Goal: Task Accomplishment & Management: Manage account settings

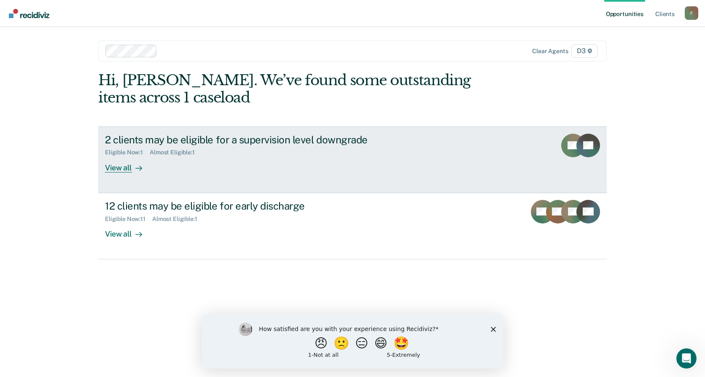
click at [205, 135] on div "2 clients may be eligible for a supervision level downgrade" at bounding box center [253, 140] width 296 height 12
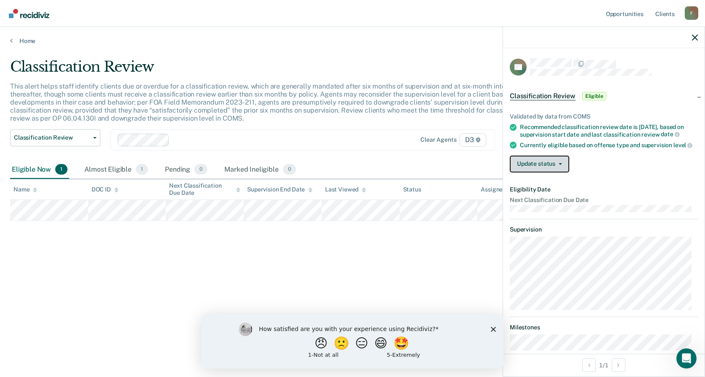
click at [550, 169] on button "Update status" at bounding box center [538, 163] width 59 height 17
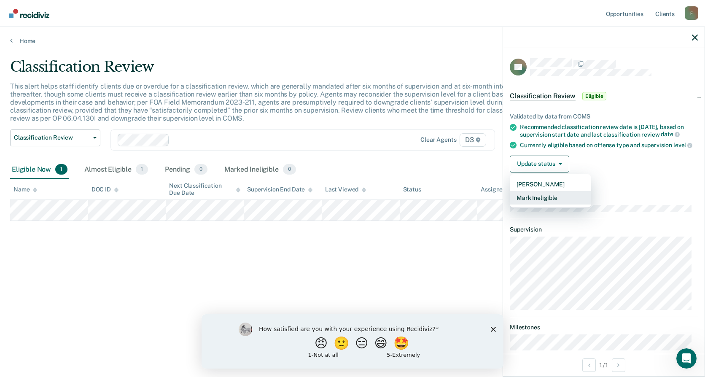
click at [538, 204] on button "Mark Ineligible" at bounding box center [549, 197] width 81 height 13
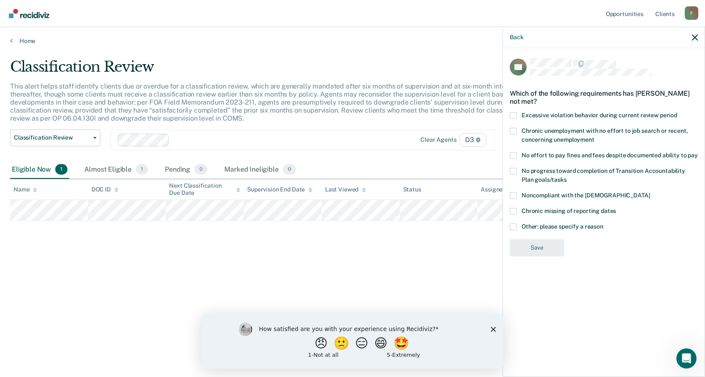
click at [514, 223] on span at bounding box center [512, 226] width 7 height 7
click at [603, 223] on input "Other: please specify a reason" at bounding box center [603, 223] width 0 height 0
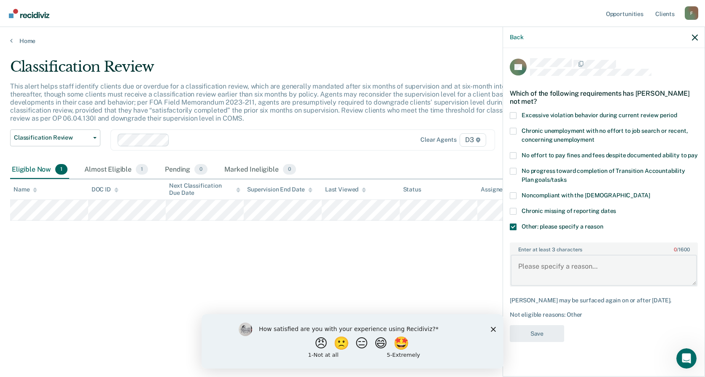
click at [534, 262] on textarea "Enter at least 3 characters 0 / 1600" at bounding box center [603, 270] width 186 height 31
type textarea "Remain at Minimum Admin as he is in Sobriety Court."
click at [548, 328] on button "Save" at bounding box center [536, 333] width 54 height 17
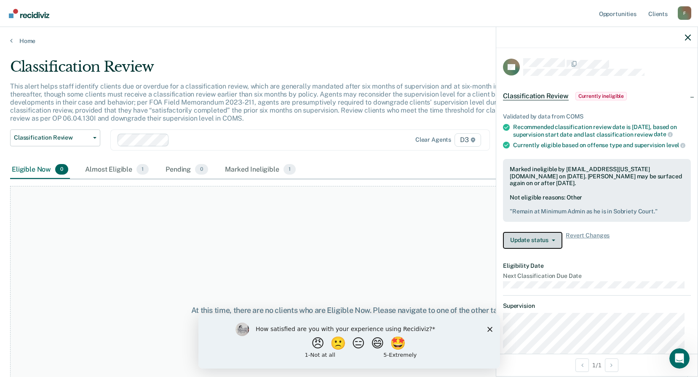
click at [550, 249] on button "Update status" at bounding box center [532, 240] width 59 height 17
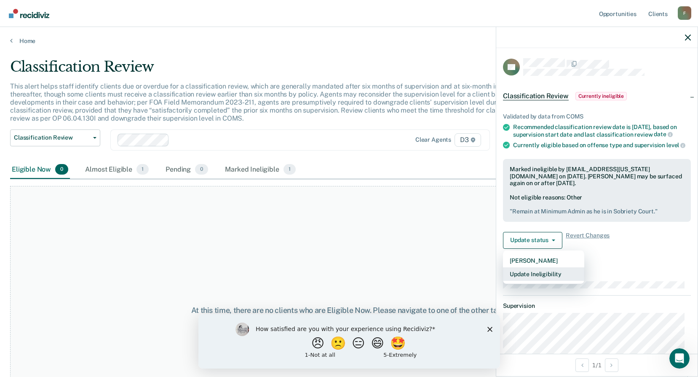
click at [531, 274] on button "Update Ineligibility" at bounding box center [543, 273] width 81 height 13
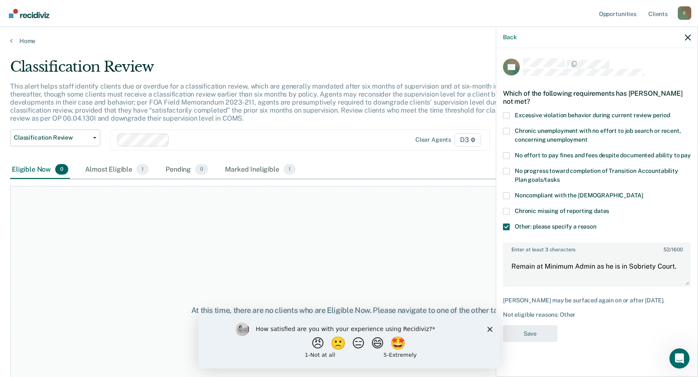
click at [693, 267] on div "NP Which of the following requirements has Nathan Pray not met? Excessive viola…" at bounding box center [596, 211] width 201 height 327
click at [683, 267] on textarea "Remain at Minimum Admin as he is in Sobriety Court." at bounding box center [597, 270] width 186 height 31
type textarea "Remain at Minimum Admin as he is in Sobriety Court. Completed Classification Re…"
click at [504, 35] on button "Back" at bounding box center [509, 37] width 13 height 7
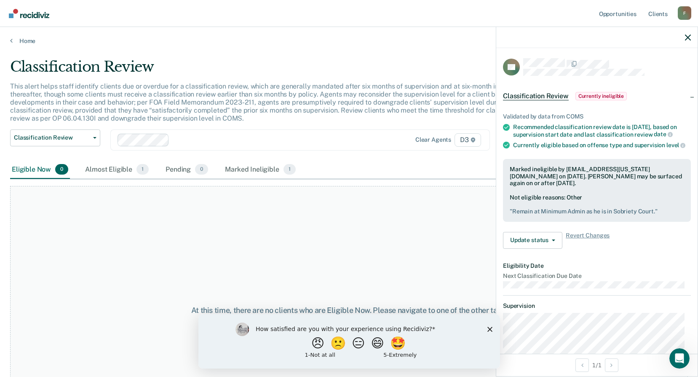
click at [585, 93] on span "Currently ineligible" at bounding box center [602, 96] width 52 height 8
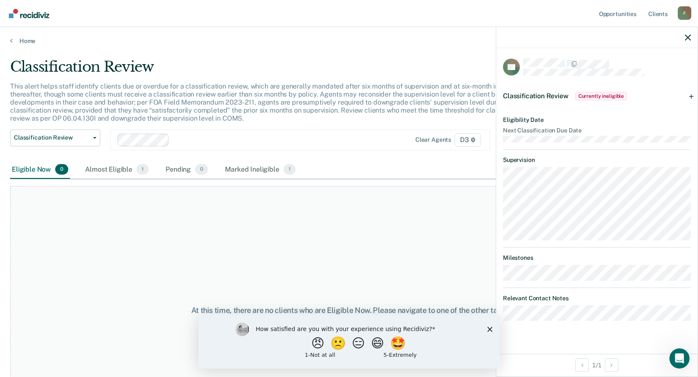
click at [585, 93] on span "Currently ineligible" at bounding box center [602, 96] width 52 height 8
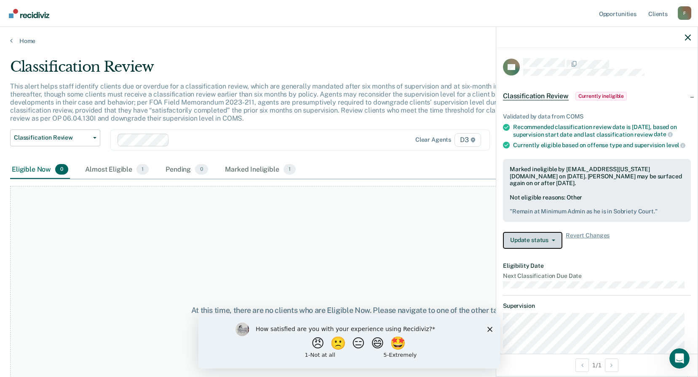
click at [548, 249] on button "Update status" at bounding box center [532, 240] width 59 height 17
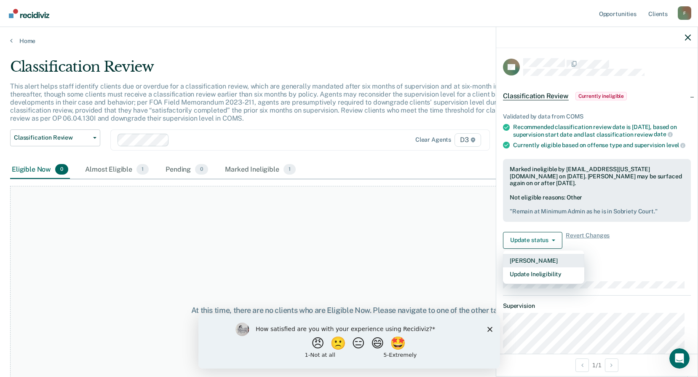
click at [545, 263] on button "[PERSON_NAME]" at bounding box center [543, 260] width 81 height 13
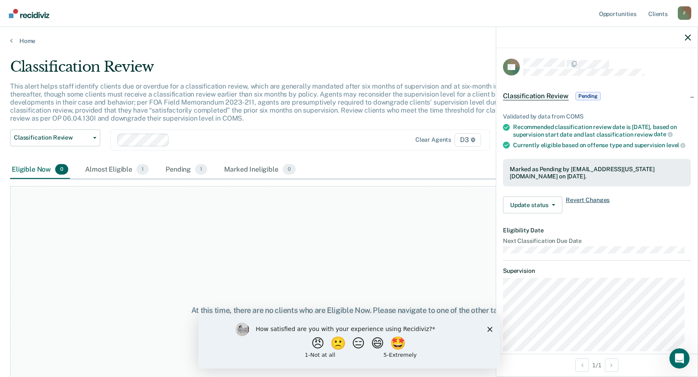
click at [583, 209] on span "Revert Changes" at bounding box center [588, 204] width 44 height 17
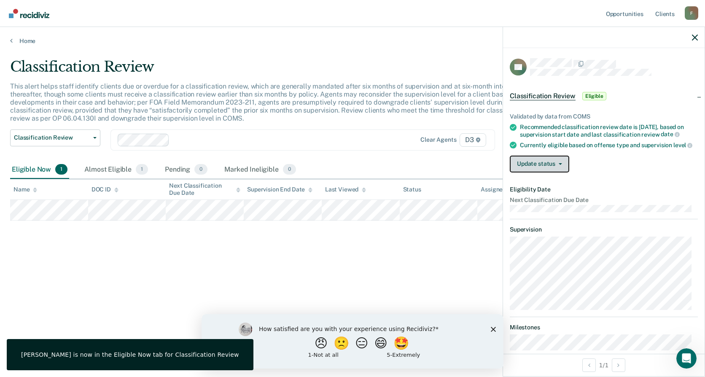
click at [552, 166] on button "Update status" at bounding box center [538, 163] width 59 height 17
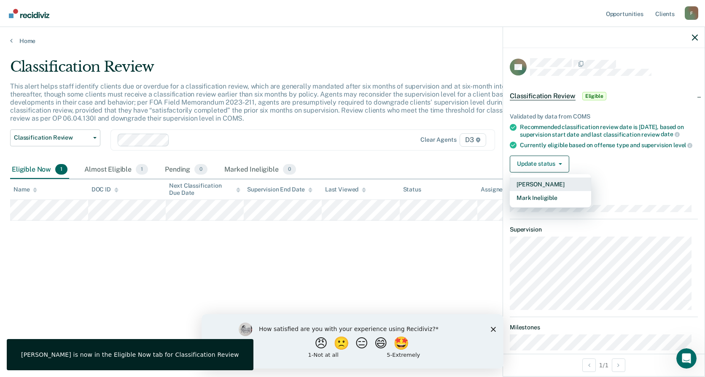
click at [541, 187] on button "[PERSON_NAME]" at bounding box center [549, 183] width 81 height 13
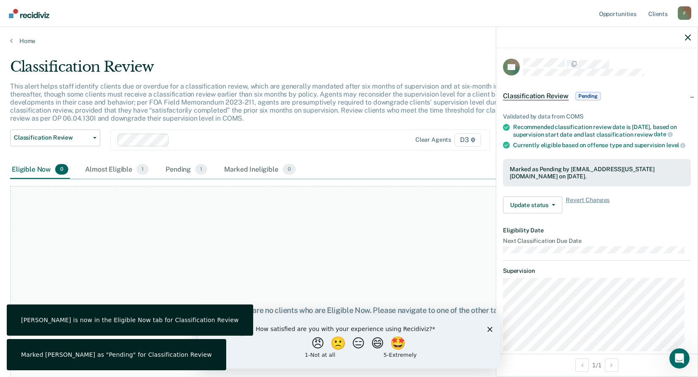
click at [324, 222] on div "At this time, there are no clients who are Eligible Now. Please navigate to one…" at bounding box center [349, 310] width 678 height 249
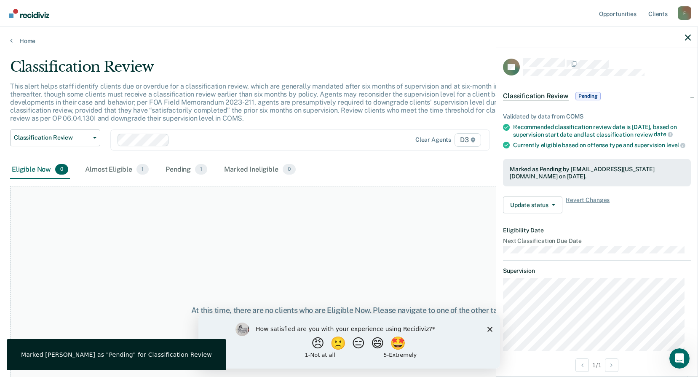
click at [30, 5] on nav "Opportunities Client s FarrJ1@michigan.gov F Profile How it works Log Out" at bounding box center [349, 13] width 698 height 27
click at [29, 10] on img "Main navigation" at bounding box center [29, 13] width 40 height 9
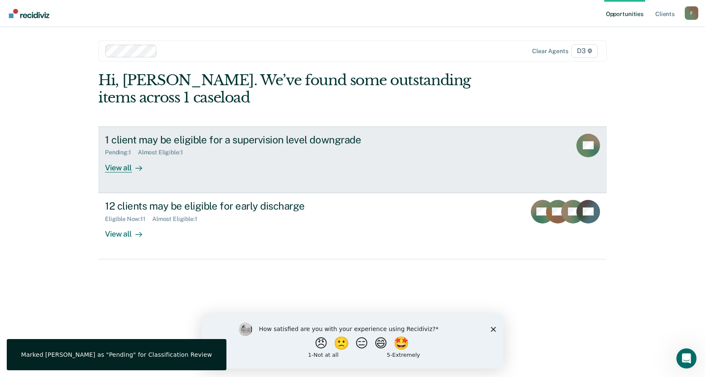
click at [119, 170] on div "View all" at bounding box center [128, 164] width 47 height 16
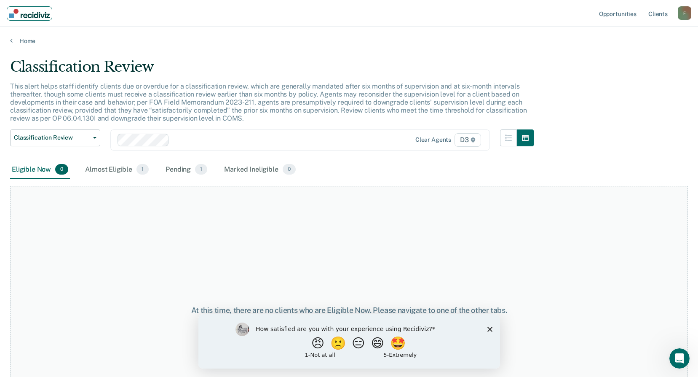
click at [46, 13] on img "Main navigation" at bounding box center [29, 13] width 40 height 9
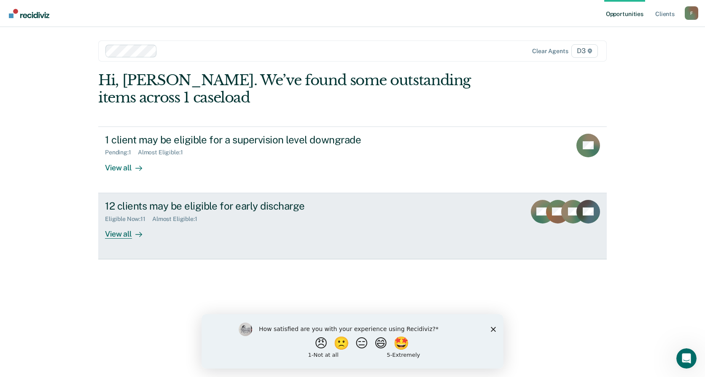
click at [142, 206] on div "12 clients may be eligible for early discharge" at bounding box center [253, 206] width 296 height 12
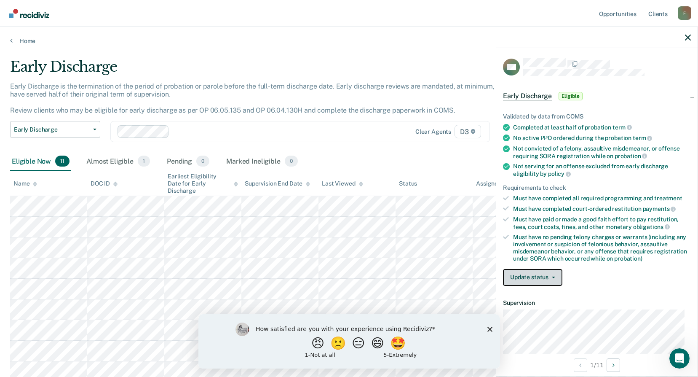
click at [535, 274] on button "Update status" at bounding box center [532, 277] width 59 height 17
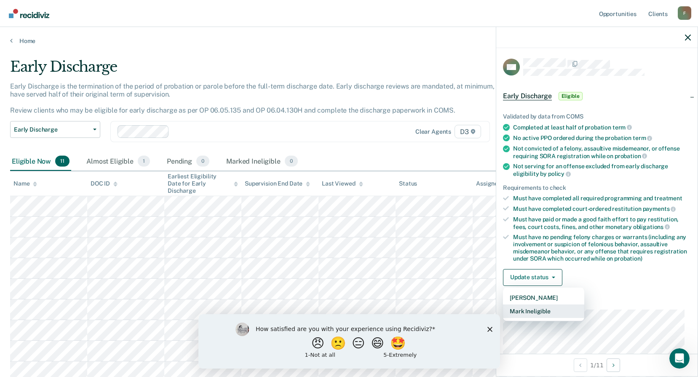
click at [535, 305] on button "Mark Ineligible" at bounding box center [543, 310] width 81 height 13
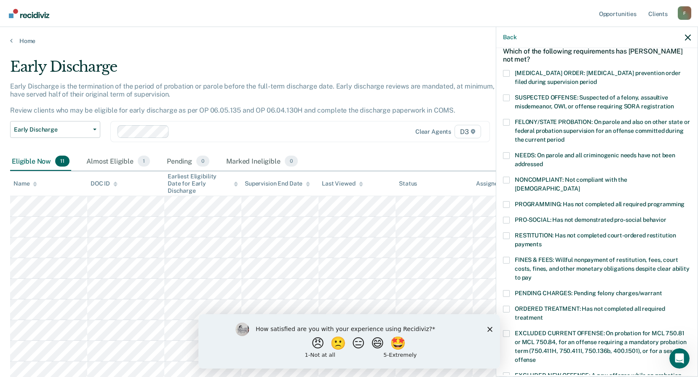
scroll to position [84, 0]
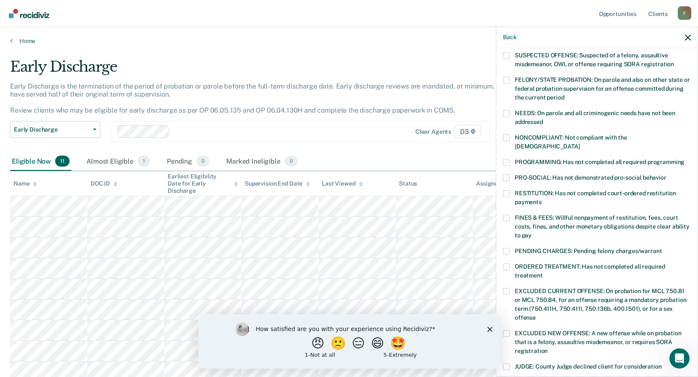
click at [498, 112] on div "KM Which of the following requirements has Kurt Mueller not met? CHILD ABUSE OR…" at bounding box center [596, 211] width 201 height 327
click at [510, 112] on label "NEEDS: On parole and all criminogenic needs have not been addressed" at bounding box center [597, 119] width 188 height 18
click at [543, 119] on input "NEEDS: On parole and all criminogenic needs have not been addressed" at bounding box center [543, 119] width 0 height 0
click at [515, 158] on span "PROGRAMMING: Has not completed all required programming" at bounding box center [600, 161] width 170 height 7
click at [685, 159] on input "PROGRAMMING: Has not completed all required programming" at bounding box center [685, 159] width 0 height 0
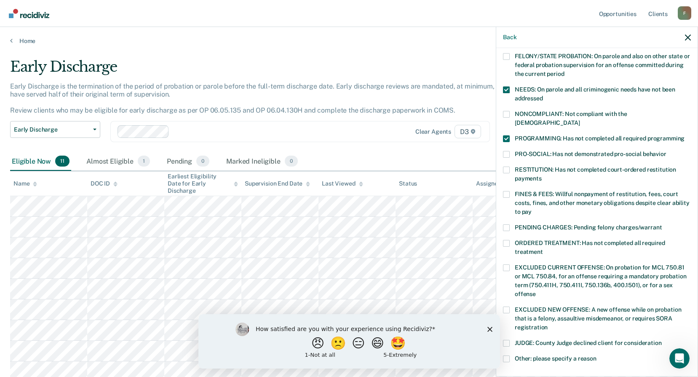
scroll to position [126, 0]
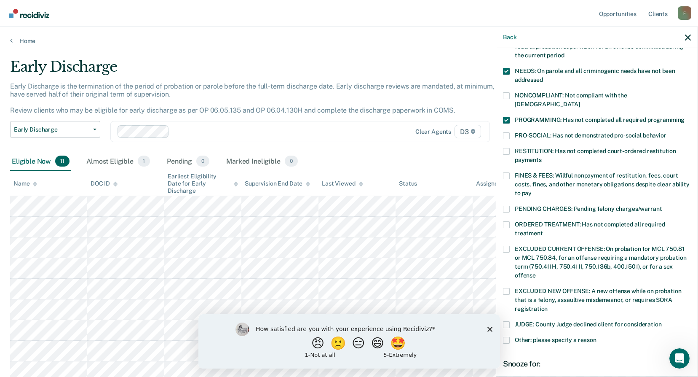
click at [505, 172] on span at bounding box center [506, 175] width 7 height 7
click at [532, 190] on input "FINES & FEES: Willful nonpayment of restitution, fees, court costs, fines, and …" at bounding box center [532, 190] width 0 height 0
click at [511, 117] on label "PROGRAMMING: Has not completed all required programming" at bounding box center [597, 121] width 188 height 9
click at [685, 117] on input "PROGRAMMING: Has not completed all required programming" at bounding box center [685, 117] width 0 height 0
click at [506, 221] on span at bounding box center [506, 224] width 7 height 7
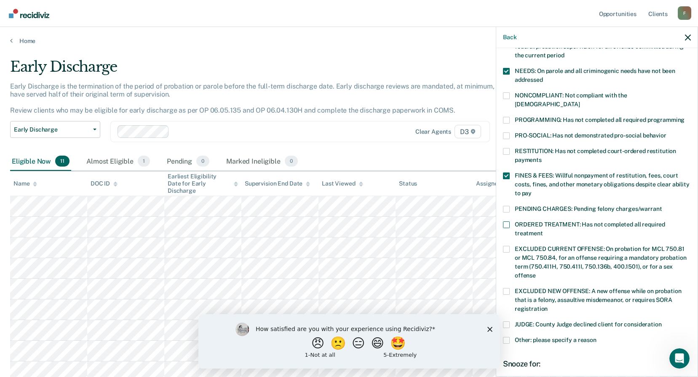
click at [543, 230] on input "ORDERED TREATMENT: Has not completed all required treatment" at bounding box center [543, 230] width 0 height 0
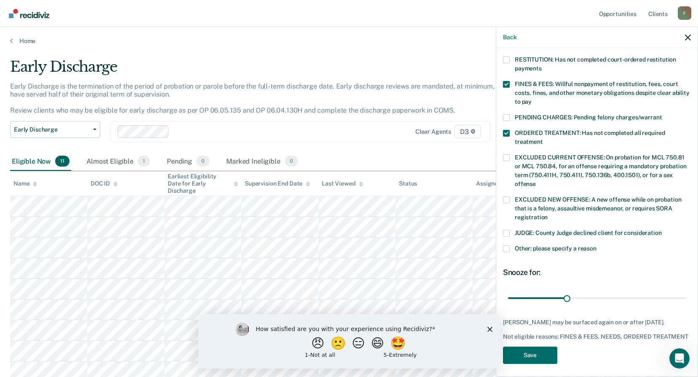
scroll to position [220, 0]
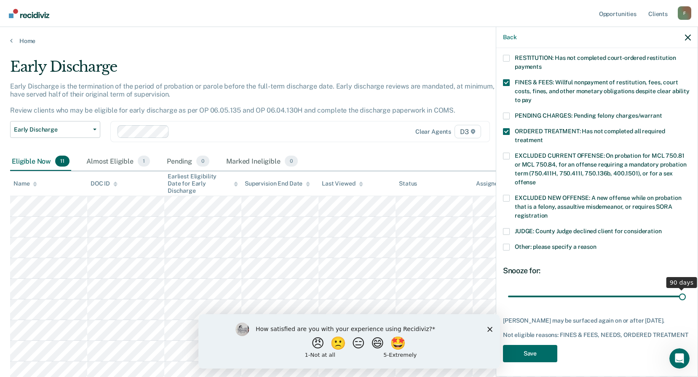
drag, startPoint x: 566, startPoint y: 288, endPoint x: 764, endPoint y: 285, distance: 197.6
type input "90"
click at [686, 289] on input "range" at bounding box center [597, 296] width 178 height 15
click at [538, 351] on button "Save" at bounding box center [530, 353] width 54 height 17
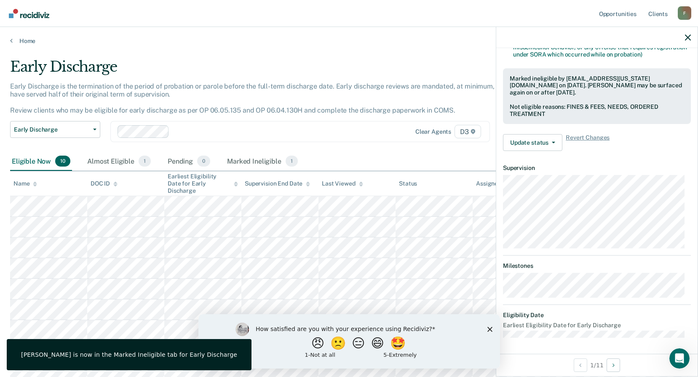
scroll to position [134, 0]
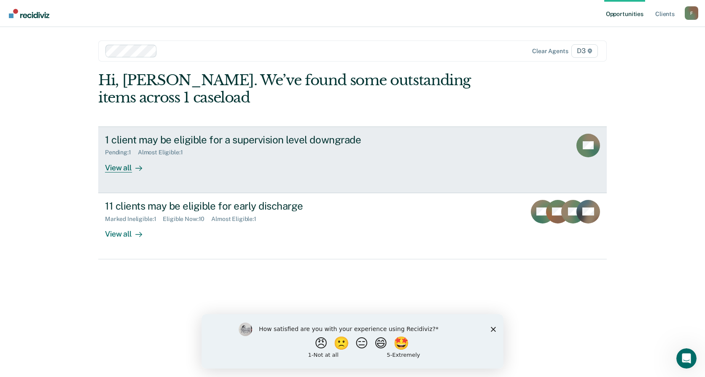
click at [146, 169] on div "View all" at bounding box center [128, 164] width 47 height 16
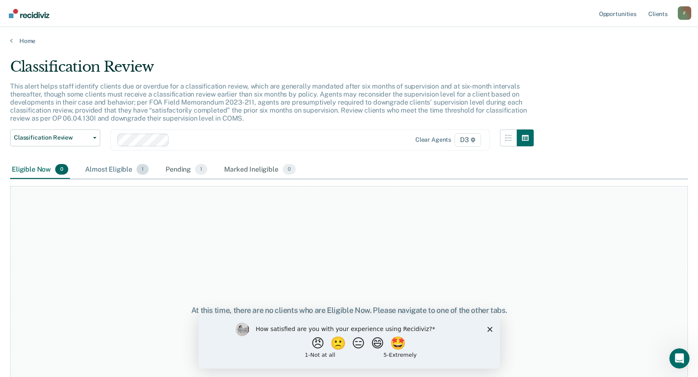
click at [118, 163] on div "Almost Eligible 1" at bounding box center [116, 170] width 67 height 19
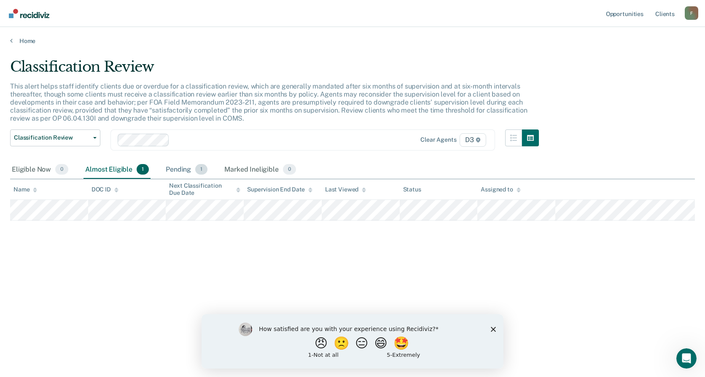
click at [180, 174] on div "Pending 1" at bounding box center [186, 170] width 45 height 19
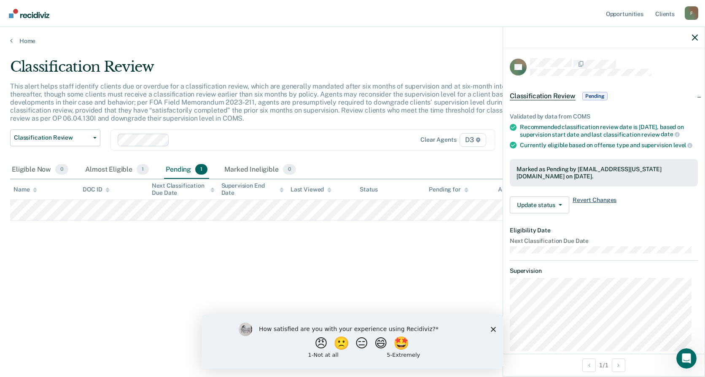
click at [592, 213] on span "Revert Changes" at bounding box center [594, 204] width 44 height 17
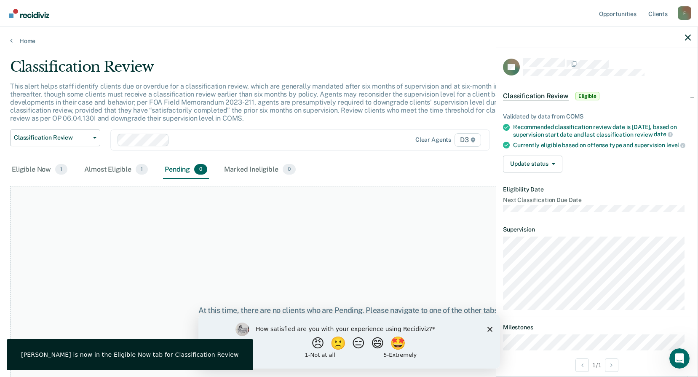
click at [166, 169] on div "Pending 0" at bounding box center [186, 170] width 46 height 19
click at [169, 171] on div "Pending 0" at bounding box center [186, 170] width 46 height 19
click at [135, 173] on div "Almost Eligible 1" at bounding box center [116, 170] width 67 height 19
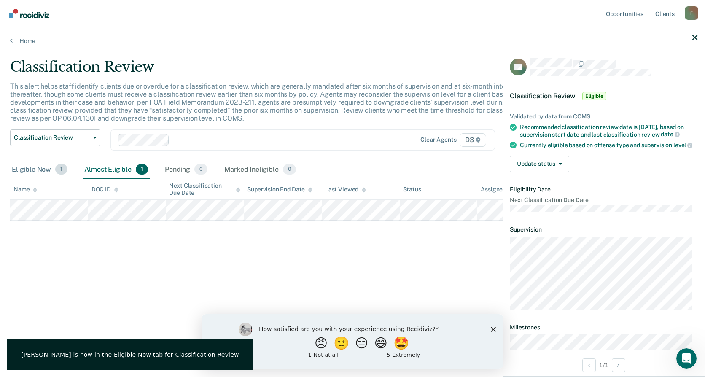
click at [38, 171] on div "Eligible Now 1" at bounding box center [39, 170] width 59 height 19
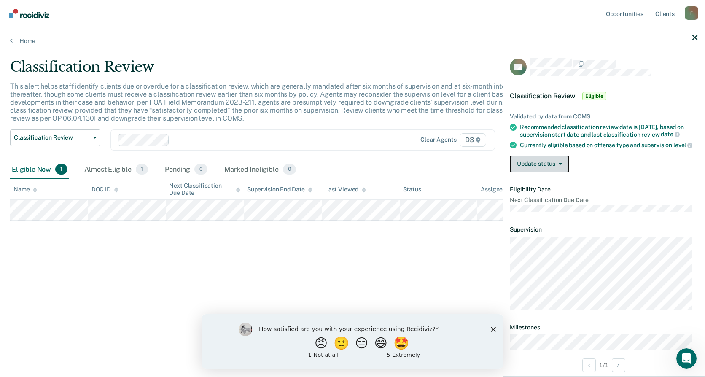
click at [549, 172] on button "Update status" at bounding box center [538, 163] width 59 height 17
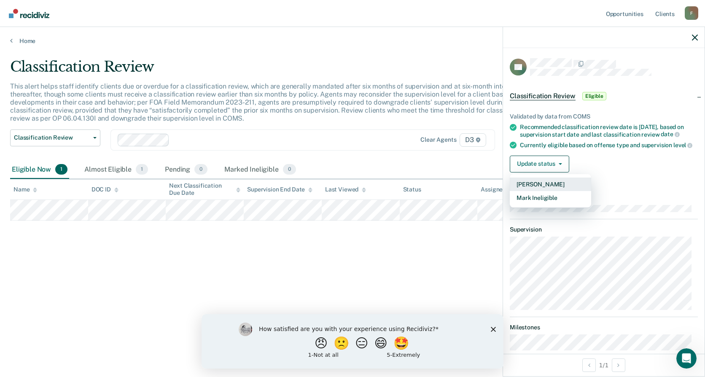
click at [550, 188] on button "[PERSON_NAME]" at bounding box center [549, 183] width 81 height 13
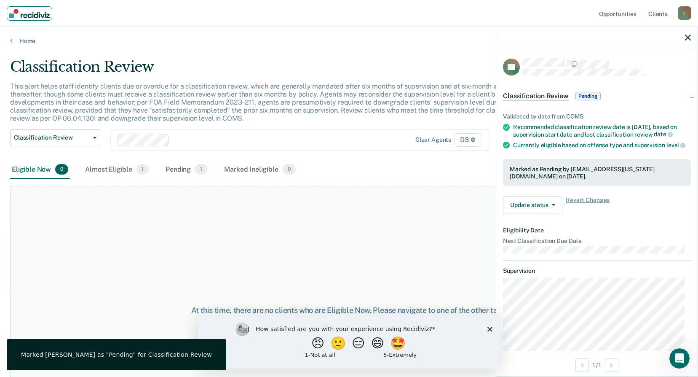
click at [27, 14] on img "Main navigation" at bounding box center [29, 13] width 40 height 9
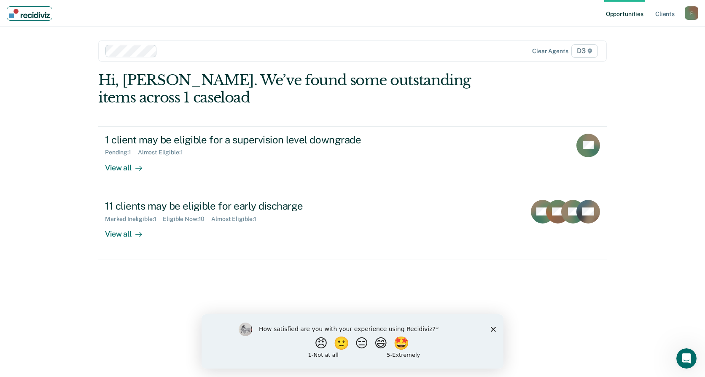
click at [27, 14] on img "Main navigation" at bounding box center [29, 13] width 40 height 9
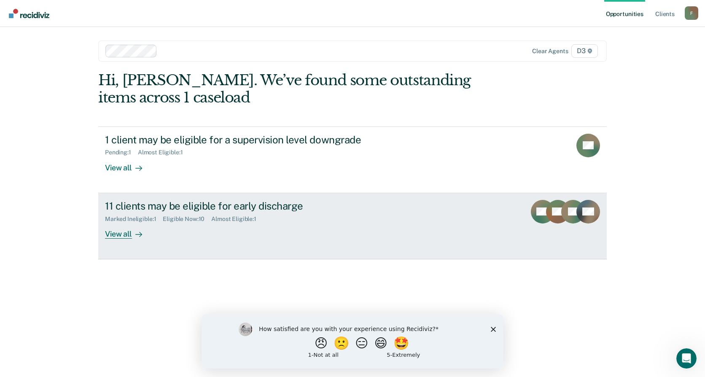
click at [134, 204] on div "11 clients may be eligible for early discharge" at bounding box center [253, 206] width 296 height 12
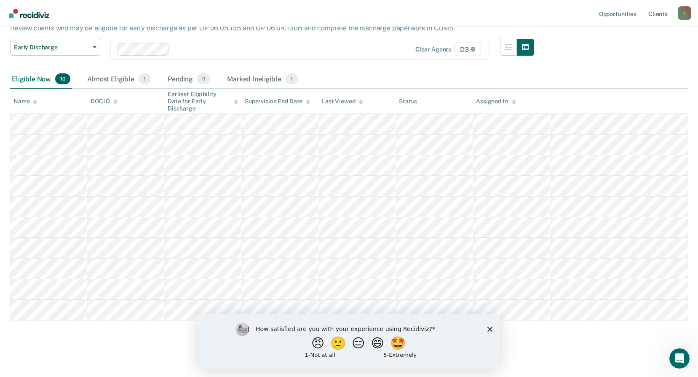
scroll to position [40, 0]
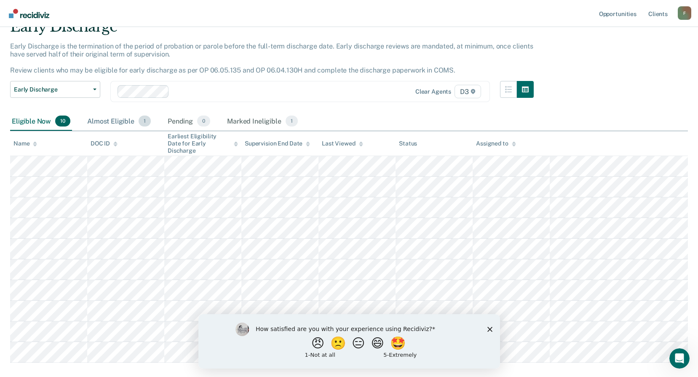
click at [123, 127] on div "Almost Eligible 1" at bounding box center [119, 121] width 67 height 19
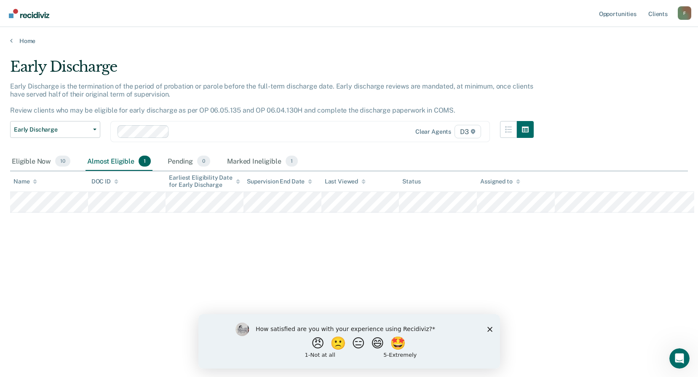
scroll to position [0, 0]
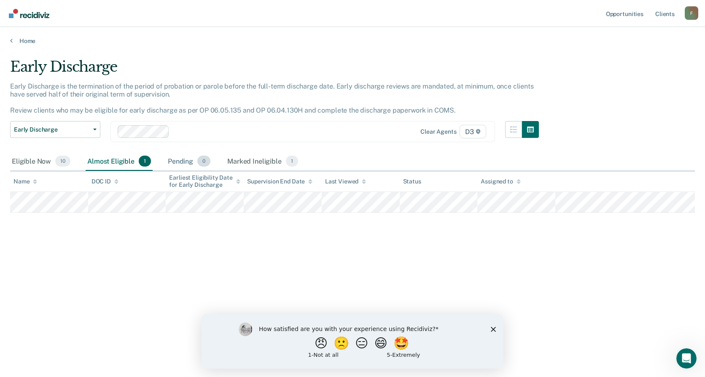
click at [190, 159] on div "Pending 0" at bounding box center [189, 161] width 46 height 19
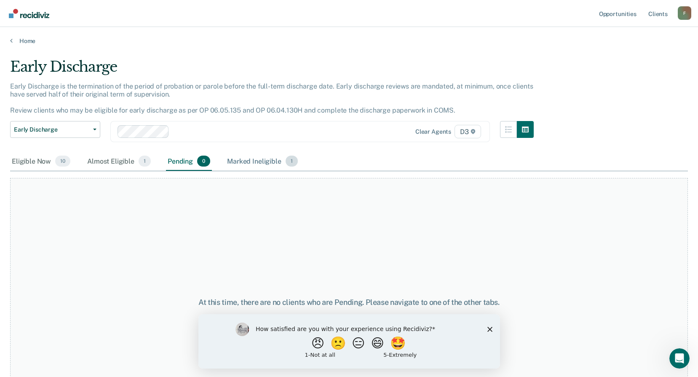
click at [247, 161] on div "Marked Ineligible 1" at bounding box center [262, 161] width 74 height 19
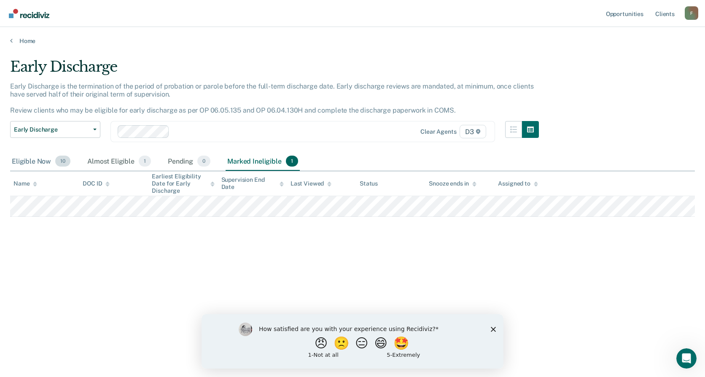
click at [38, 165] on div "Eligible Now 10" at bounding box center [41, 161] width 62 height 19
